Goal: Find specific page/section: Find specific page/section

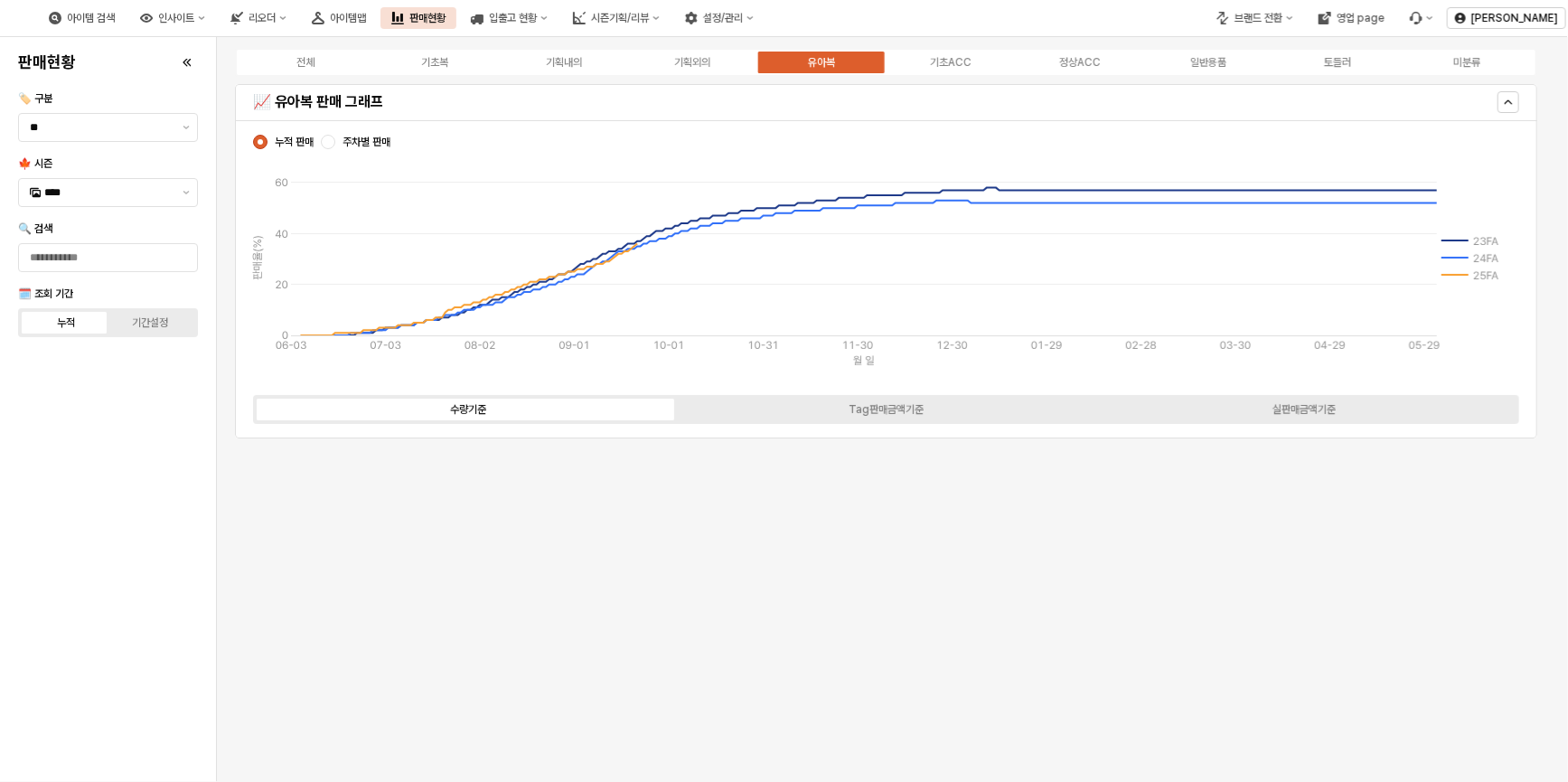
scroll to position [5365, 0]
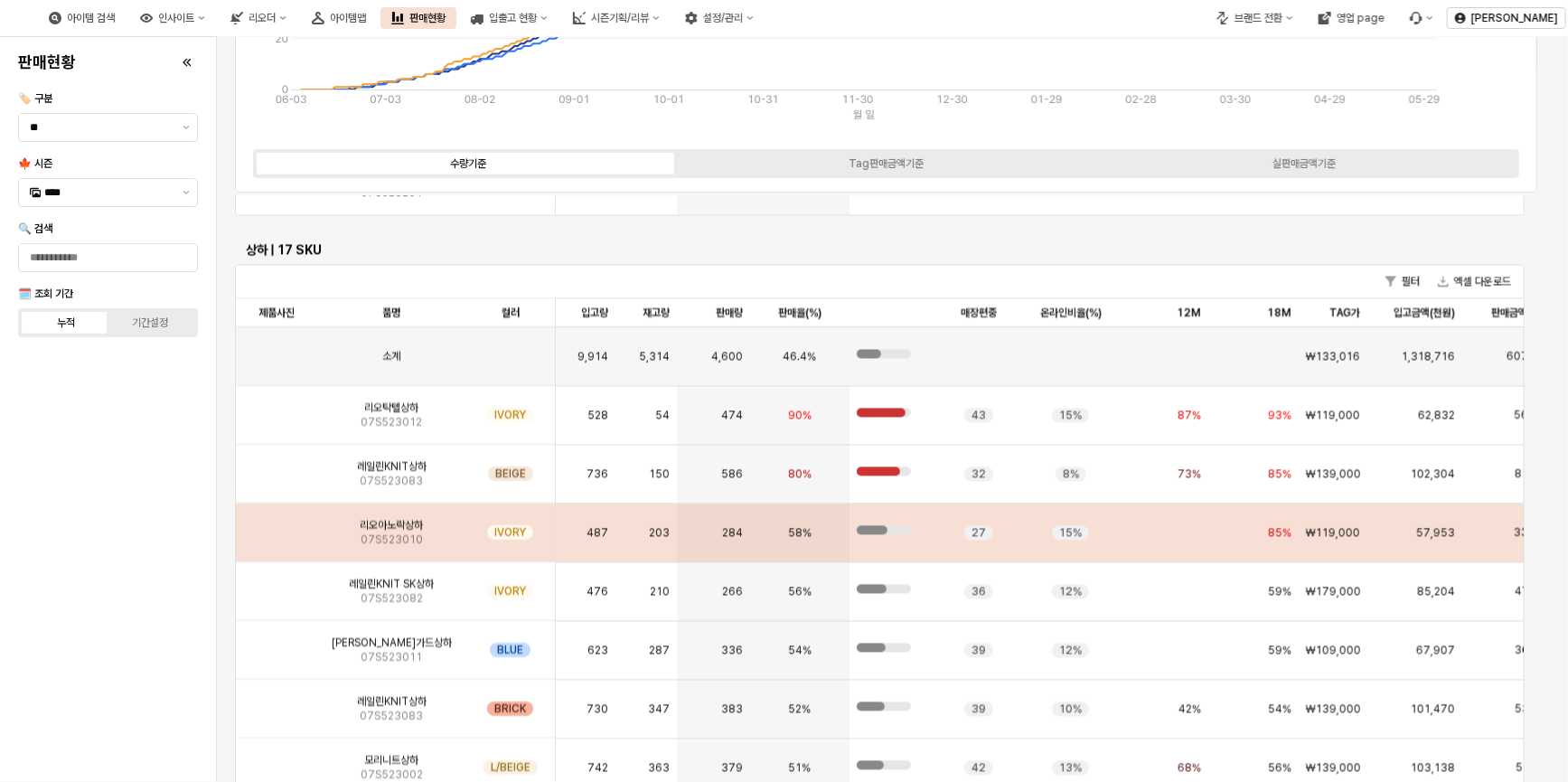
click at [277, 526] on img "App Frame" at bounding box center [277, 526] width 0 height 0
click at [380, 535] on span "07S523010" at bounding box center [392, 540] width 62 height 15
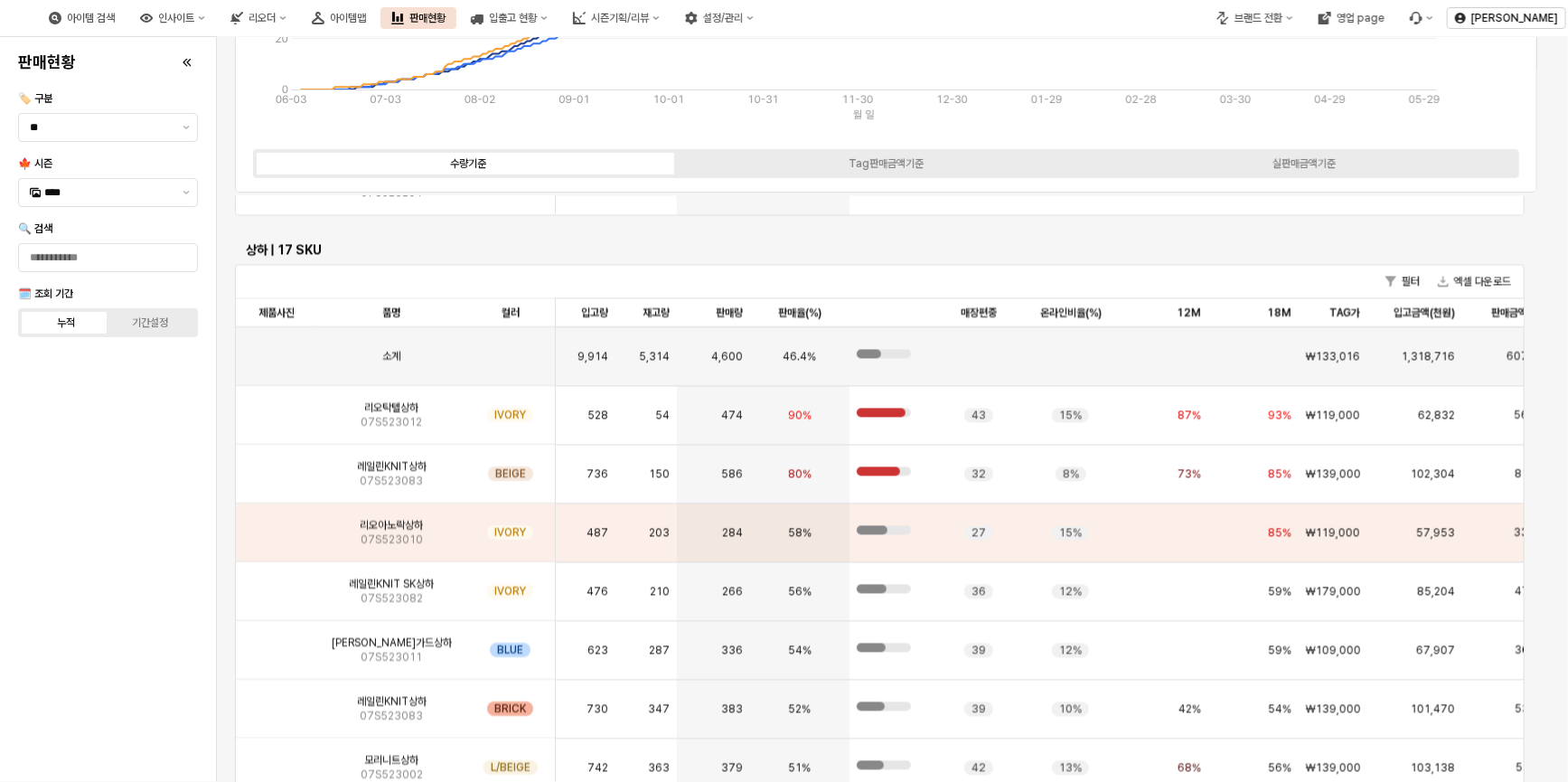
click at [229, 554] on div "상하 | 17 SKU 필터 엑셀 다운로드 제품사진 제품사진 품명 품명 컬러 컬러 입고량 입고량 재고량 재고량 판매량 판매량 판매율(%) 판매율…" at bounding box center [879, 645] width 1304 height 824
click at [253, 484] on div "App Frame" at bounding box center [277, 475] width 82 height 58
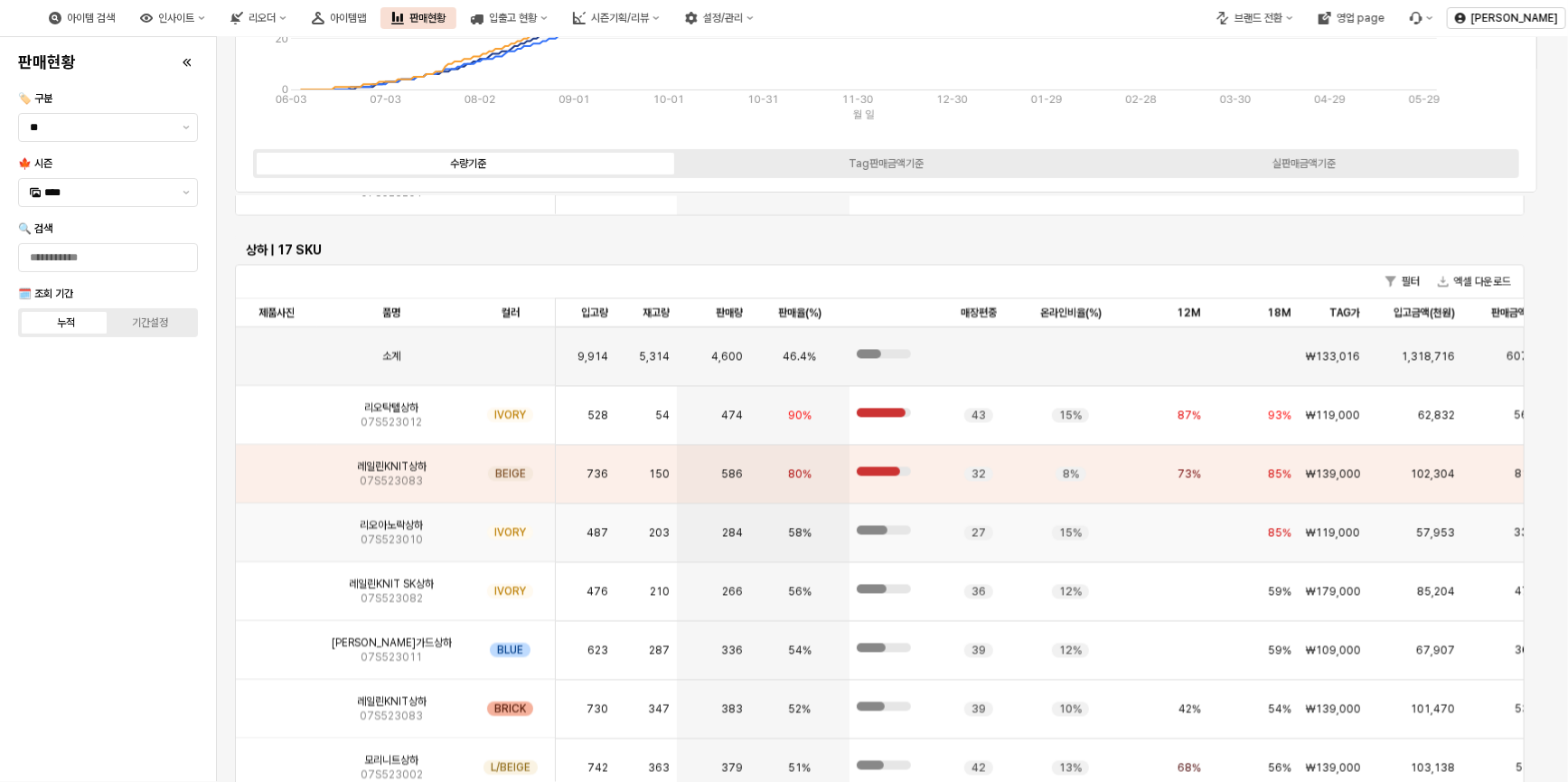
click at [277, 526] on img "App Frame" at bounding box center [277, 526] width 0 height 0
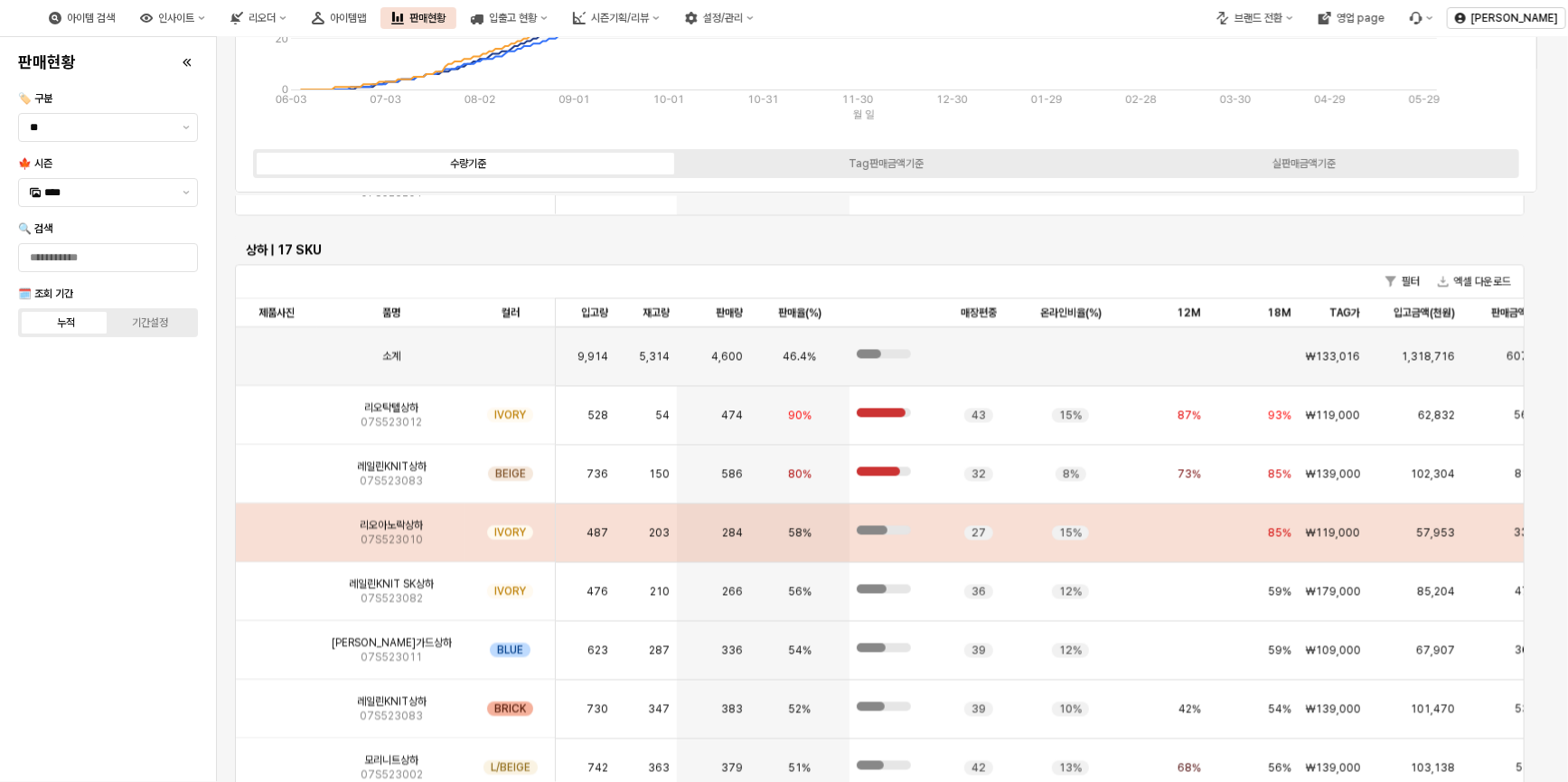
click at [277, 526] on img "App Frame" at bounding box center [277, 526] width 0 height 0
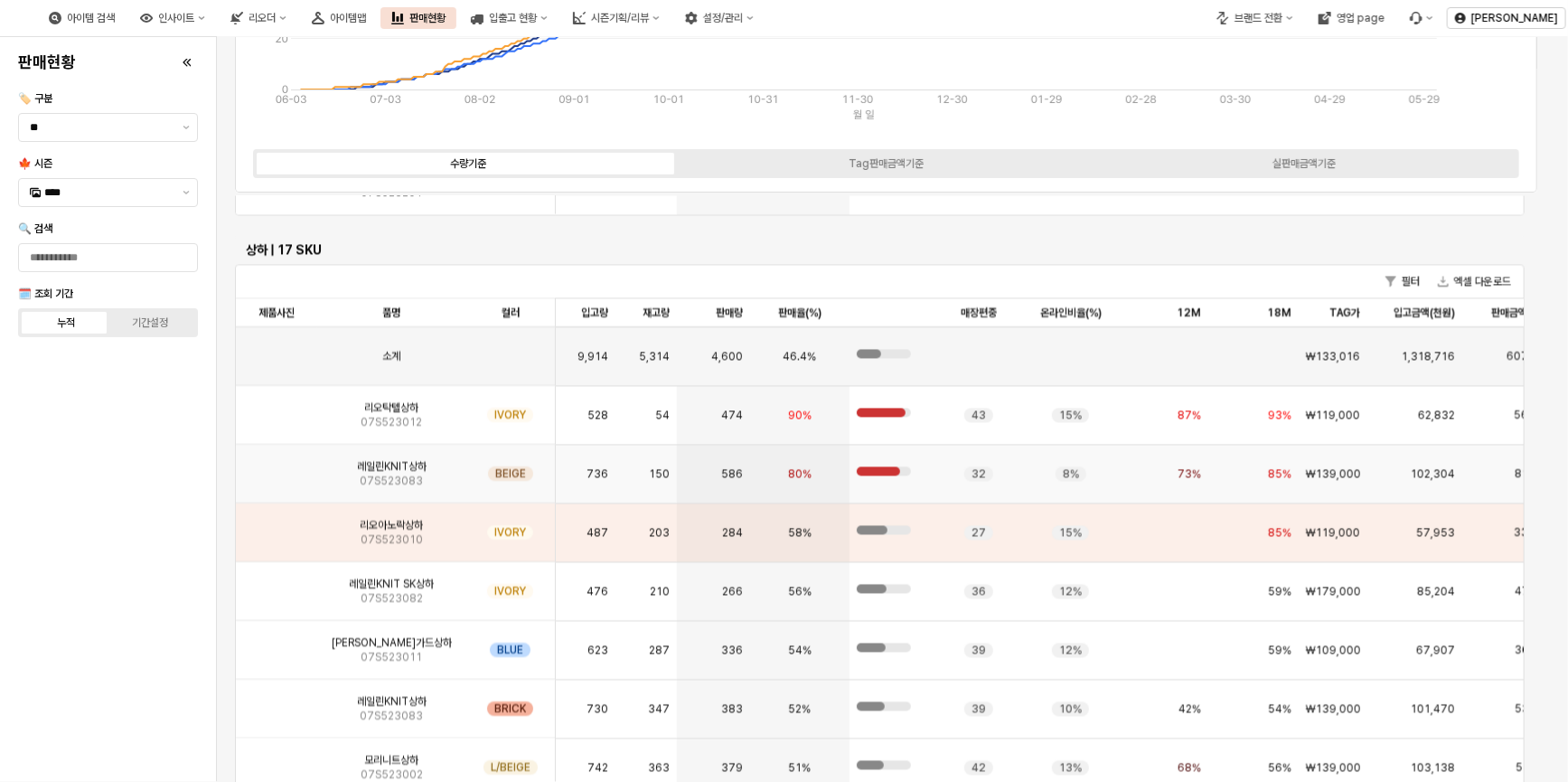
click at [360, 476] on span "07S523083" at bounding box center [391, 481] width 63 height 15
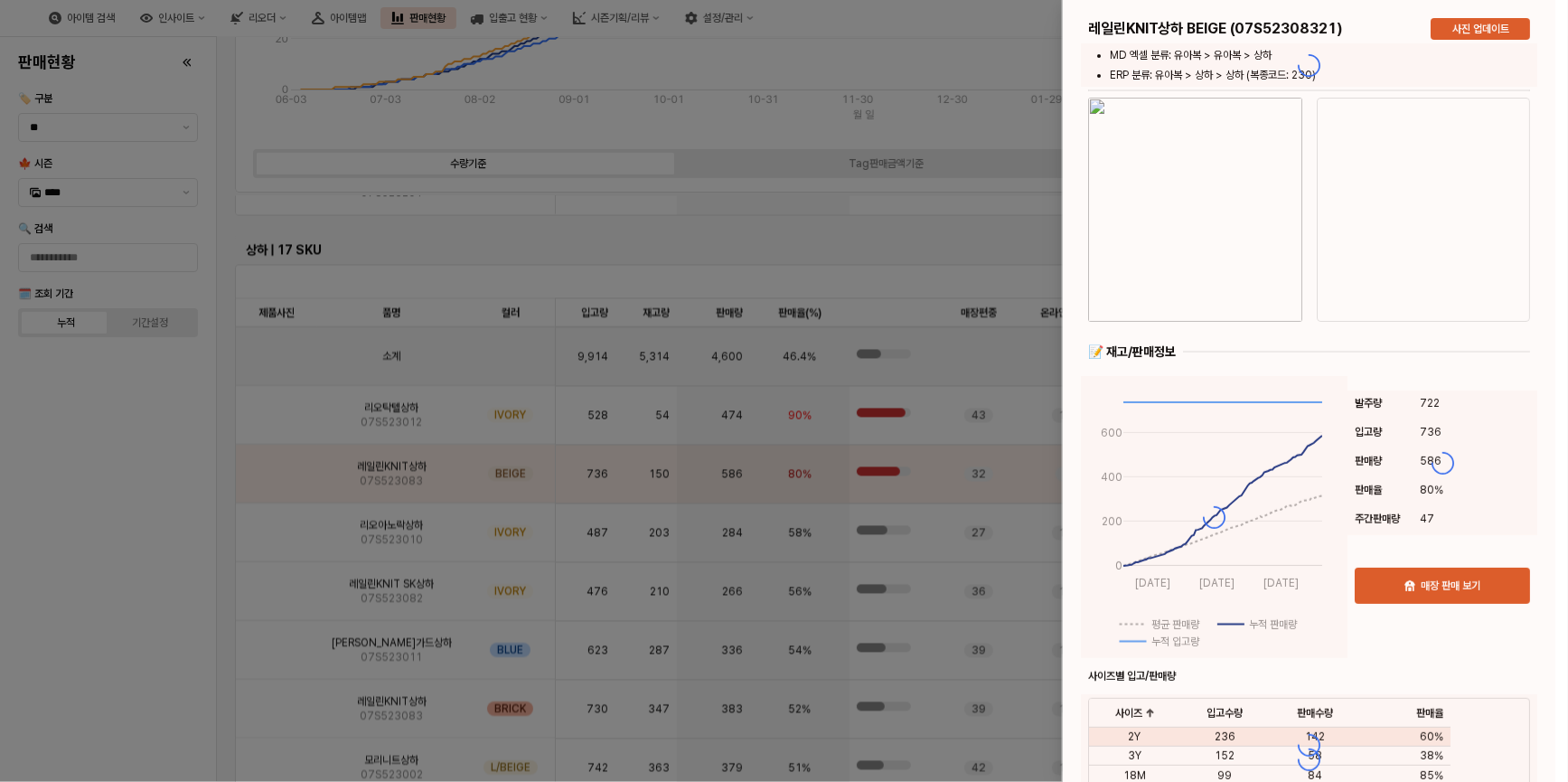
click at [405, 535] on div at bounding box center [784, 391] width 1568 height 782
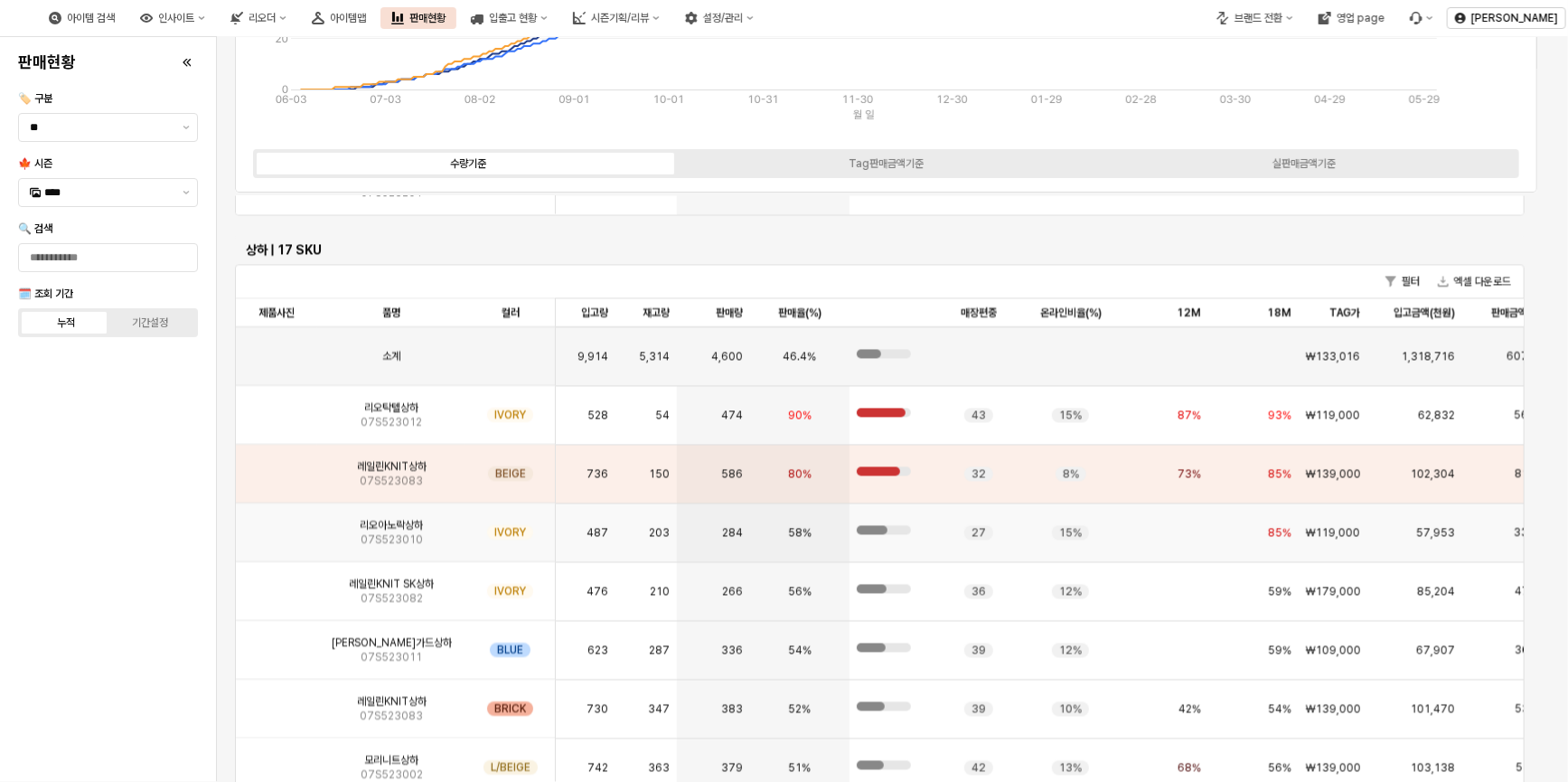
click at [277, 526] on img "App Frame" at bounding box center [277, 526] width 0 height 0
